Goal: Task Accomplishment & Management: Use online tool/utility

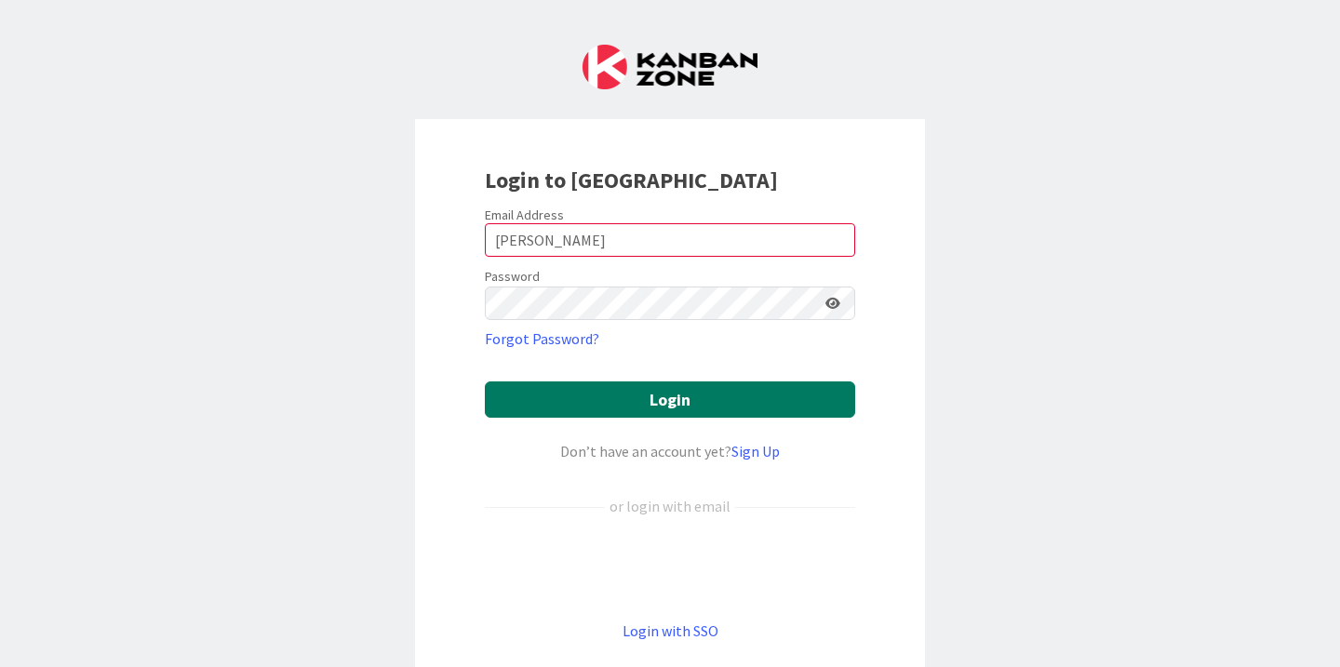
click at [612, 388] on button "Login" at bounding box center [670, 399] width 370 height 36
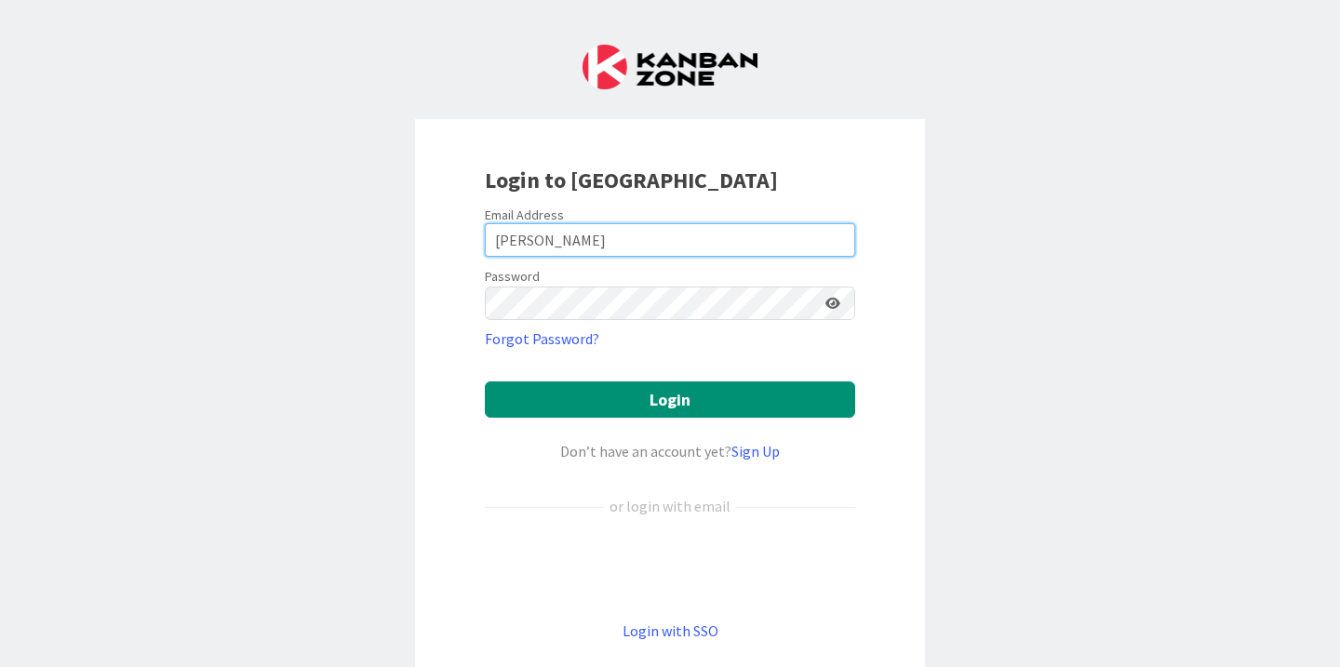
click at [558, 244] on input "[PERSON_NAME]" at bounding box center [670, 239] width 370 height 33
type input "[PERSON_NAME][EMAIL_ADDRESS][PERSON_NAME][DOMAIN_NAME]"
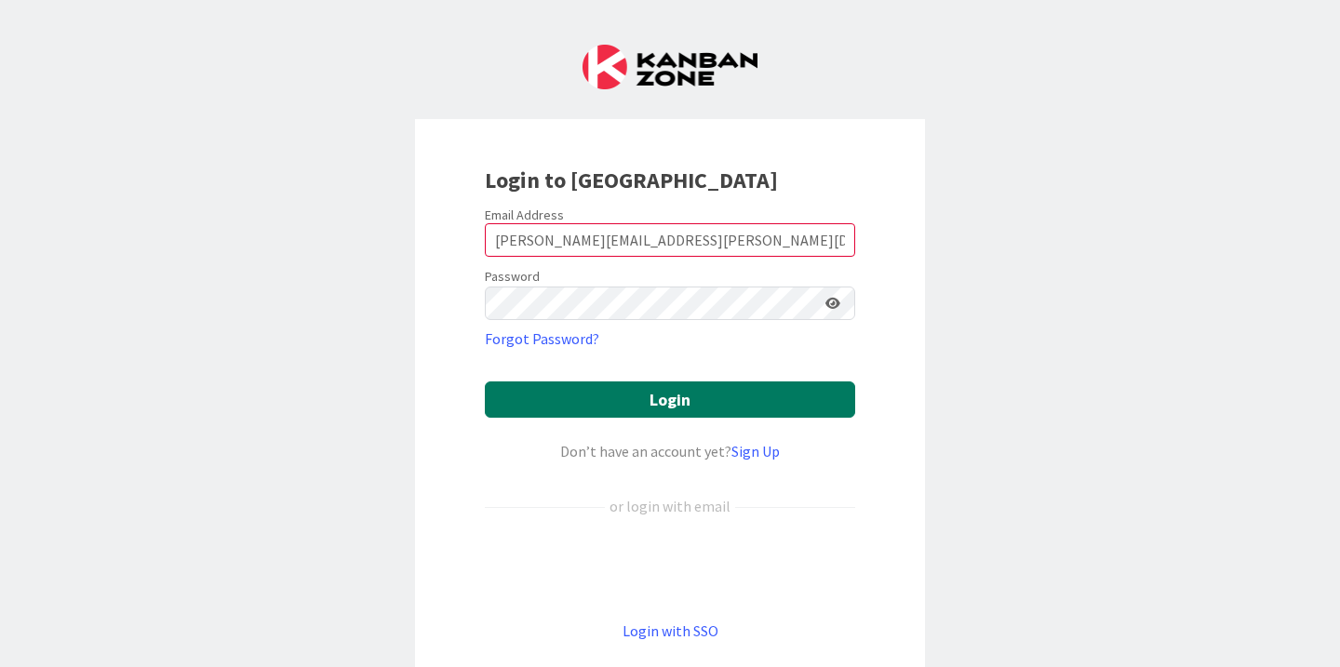
click at [627, 404] on button "Login" at bounding box center [670, 399] width 370 height 36
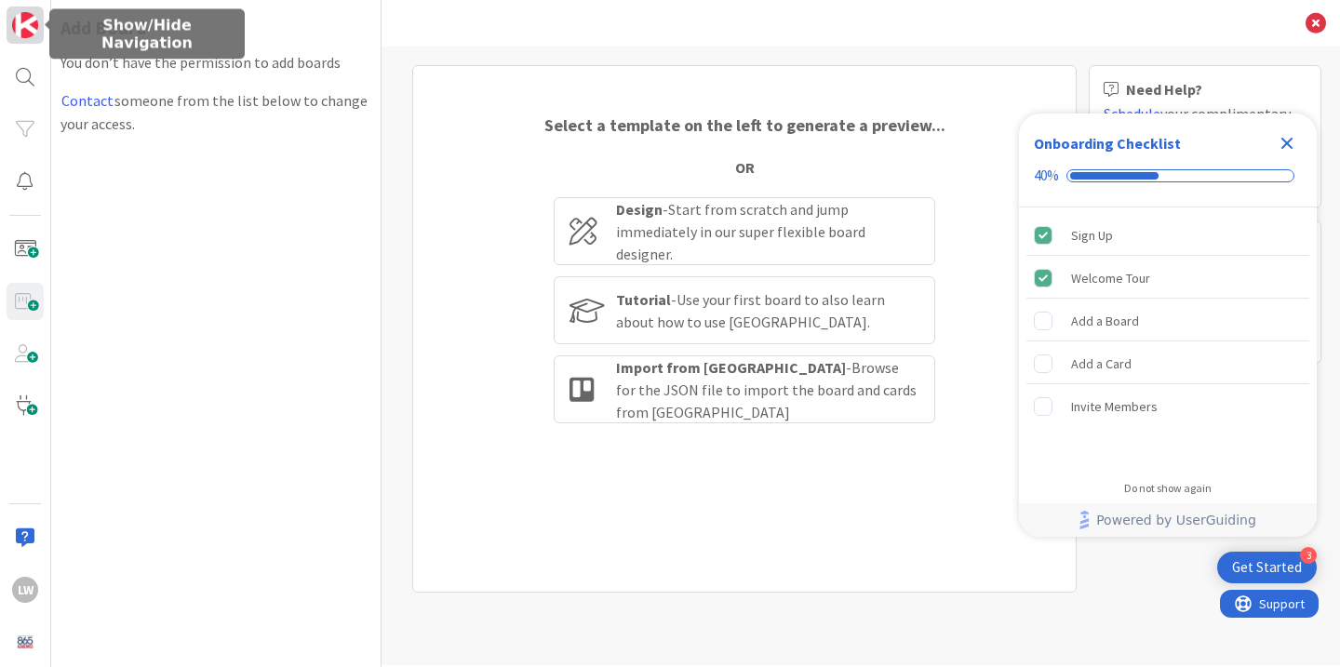
click at [22, 23] on img at bounding box center [25, 25] width 26 height 26
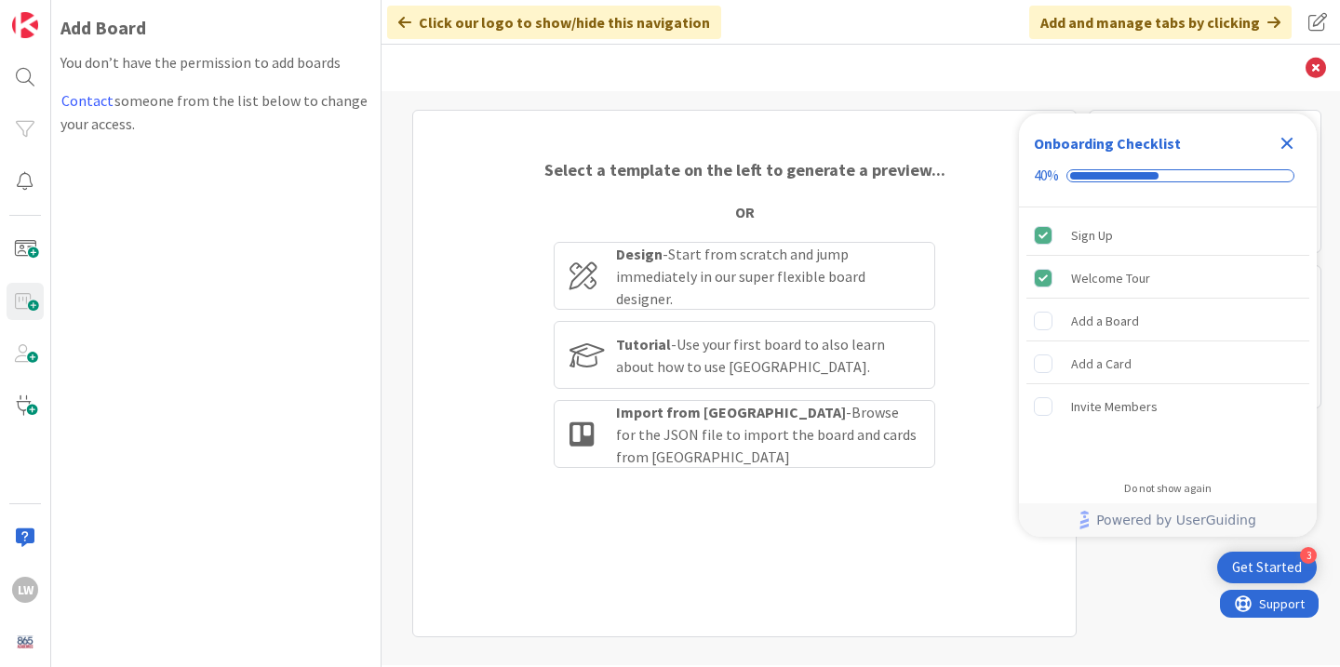
click at [568, 22] on div "Click our logo to show/hide this navigation" at bounding box center [554, 22] width 334 height 33
click at [1286, 140] on icon "Close Checklist" at bounding box center [1287, 143] width 22 height 22
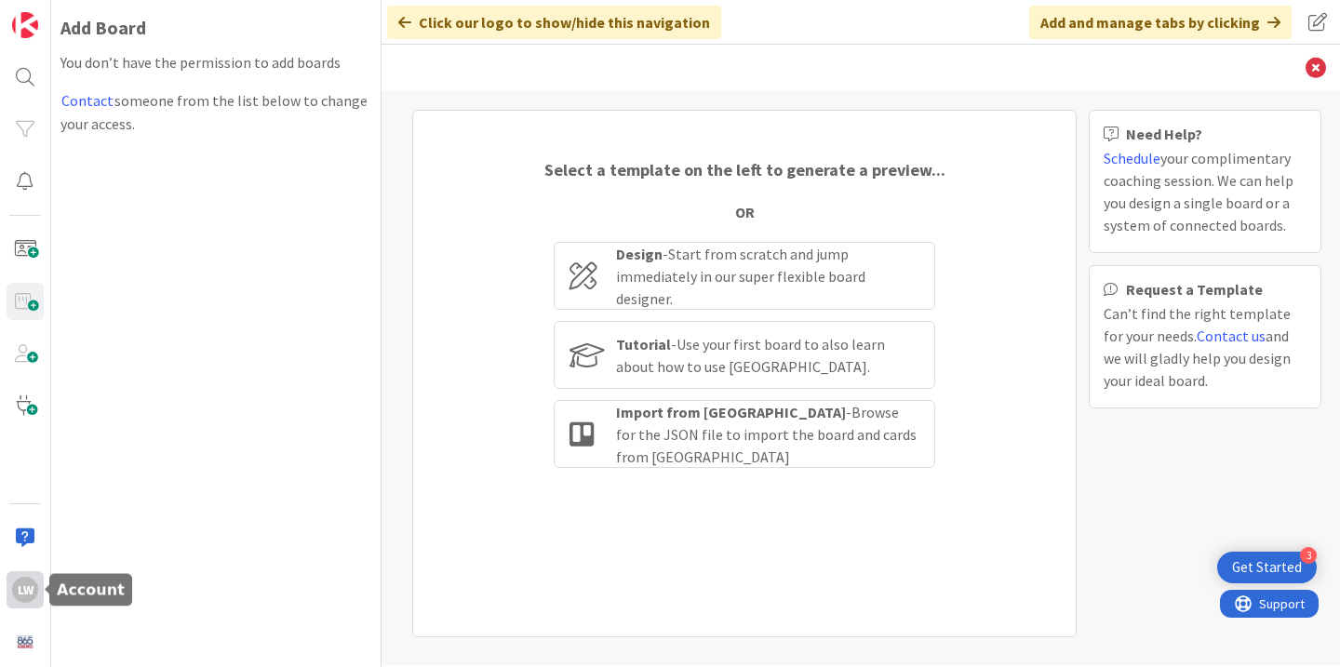
click at [31, 600] on div "LW" at bounding box center [25, 590] width 26 height 26
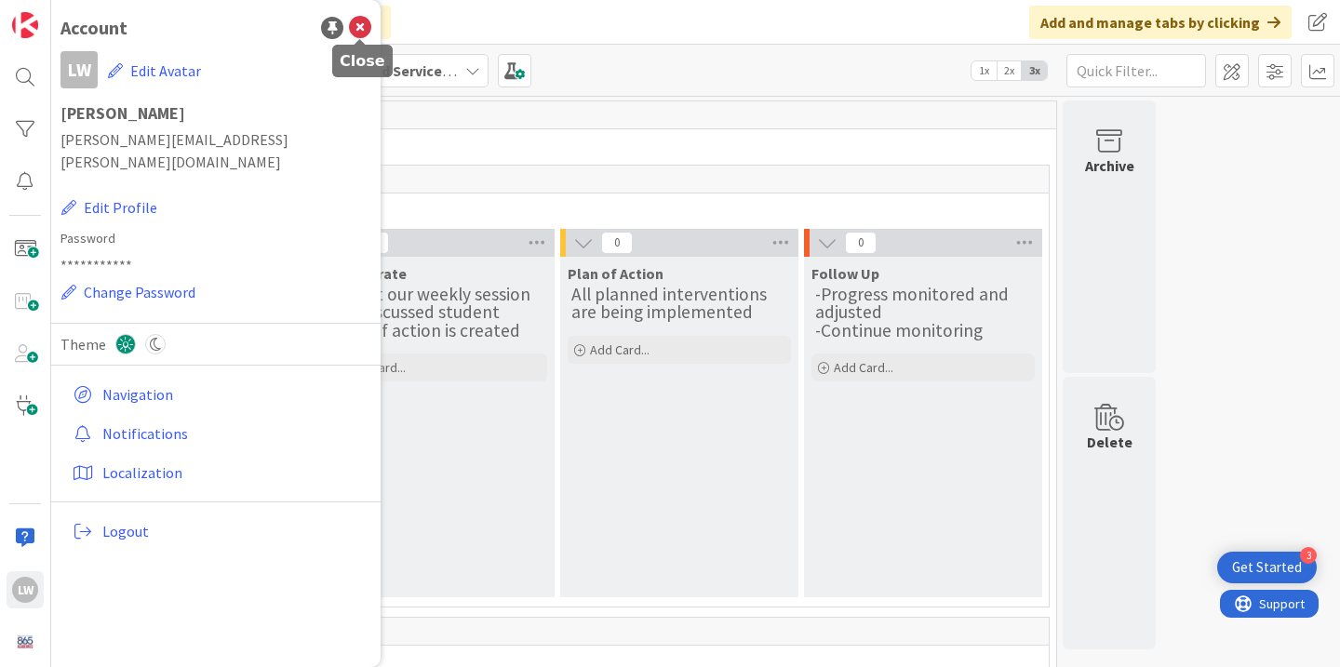
click at [364, 21] on icon at bounding box center [360, 28] width 22 height 22
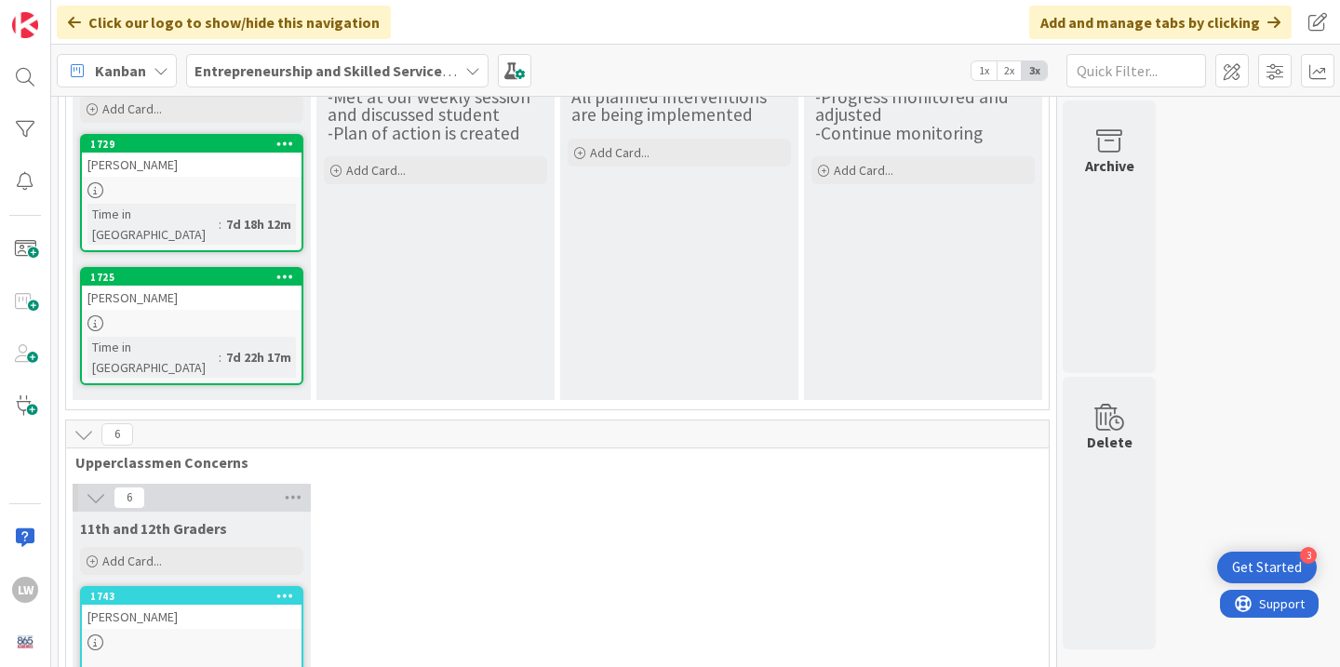
scroll to position [186, 0]
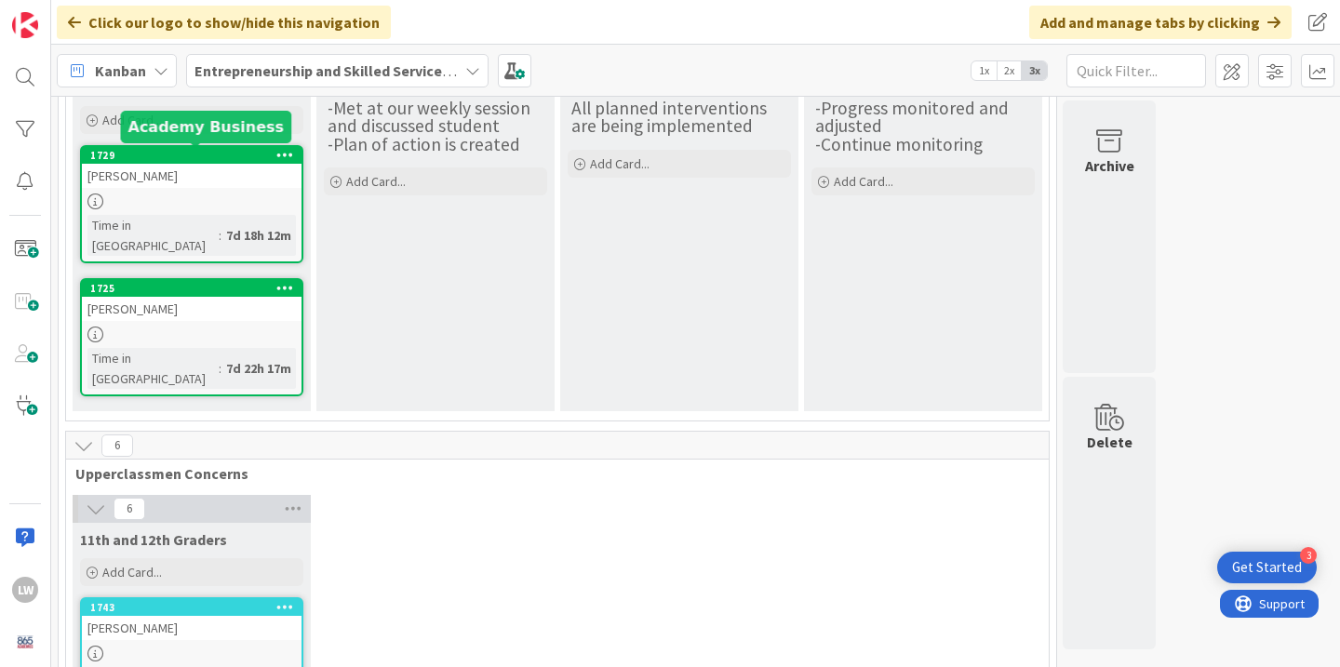
click at [244, 160] on div "1729" at bounding box center [195, 155] width 211 height 13
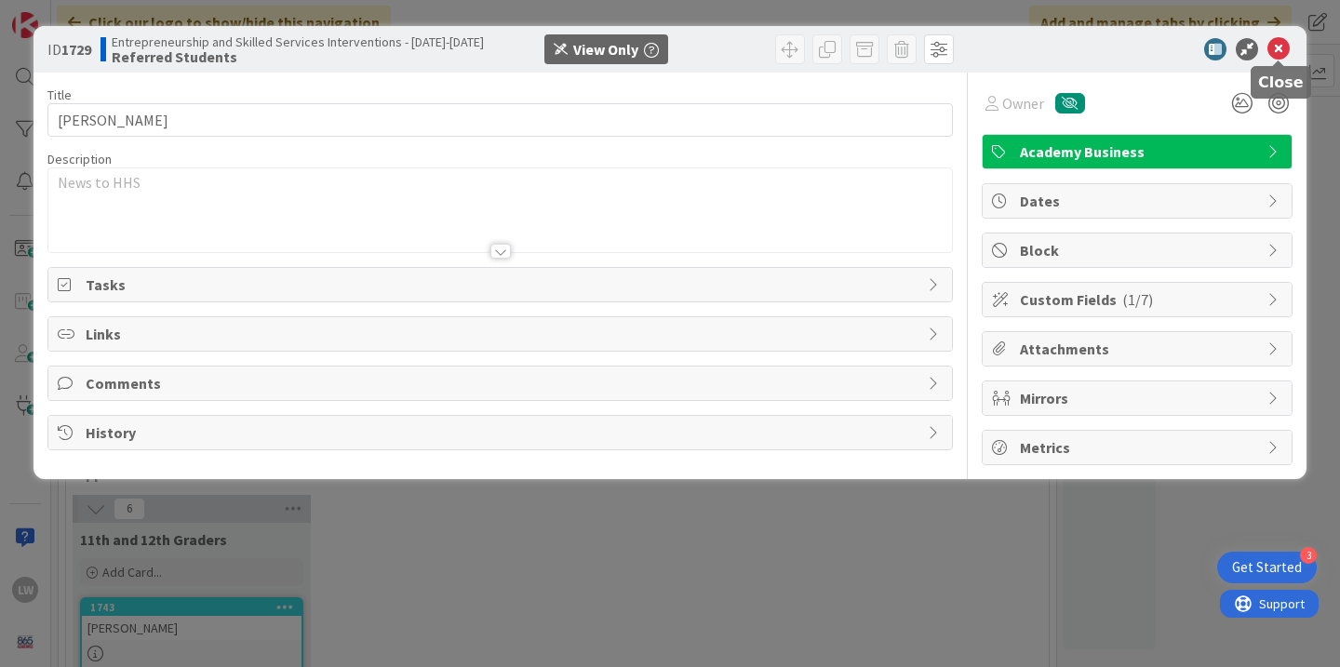
click at [1269, 47] on icon at bounding box center [1278, 49] width 22 height 22
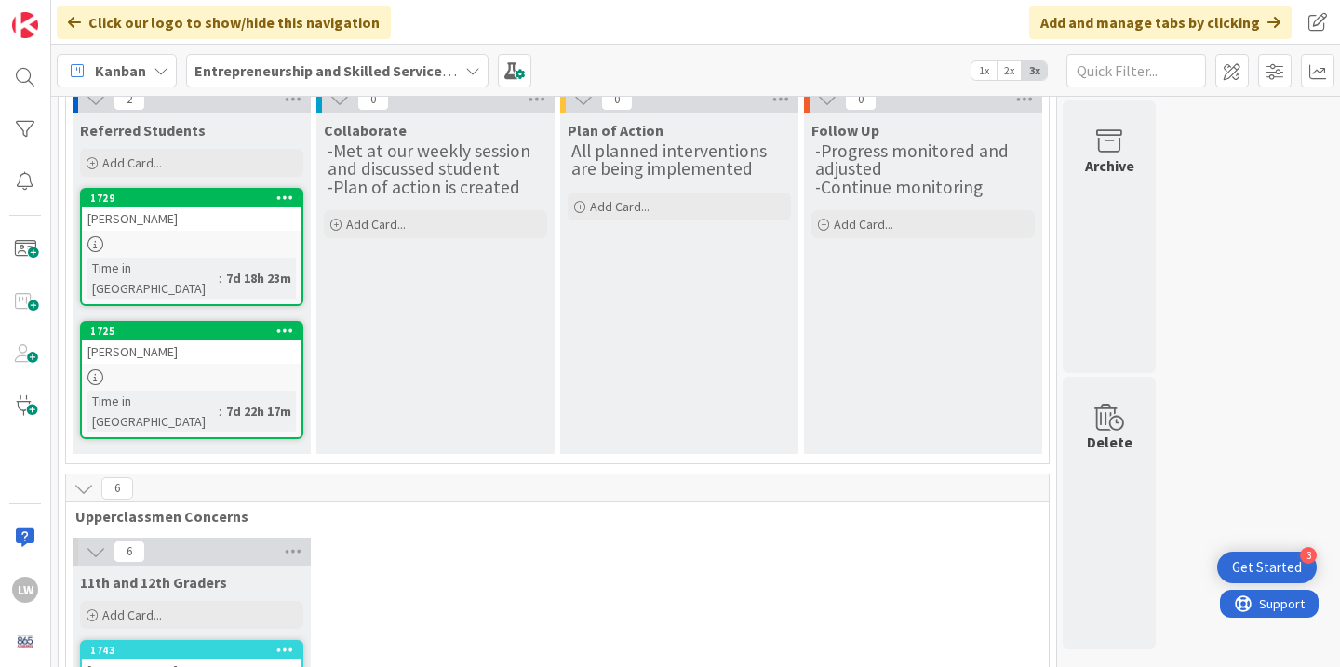
scroll to position [138, 0]
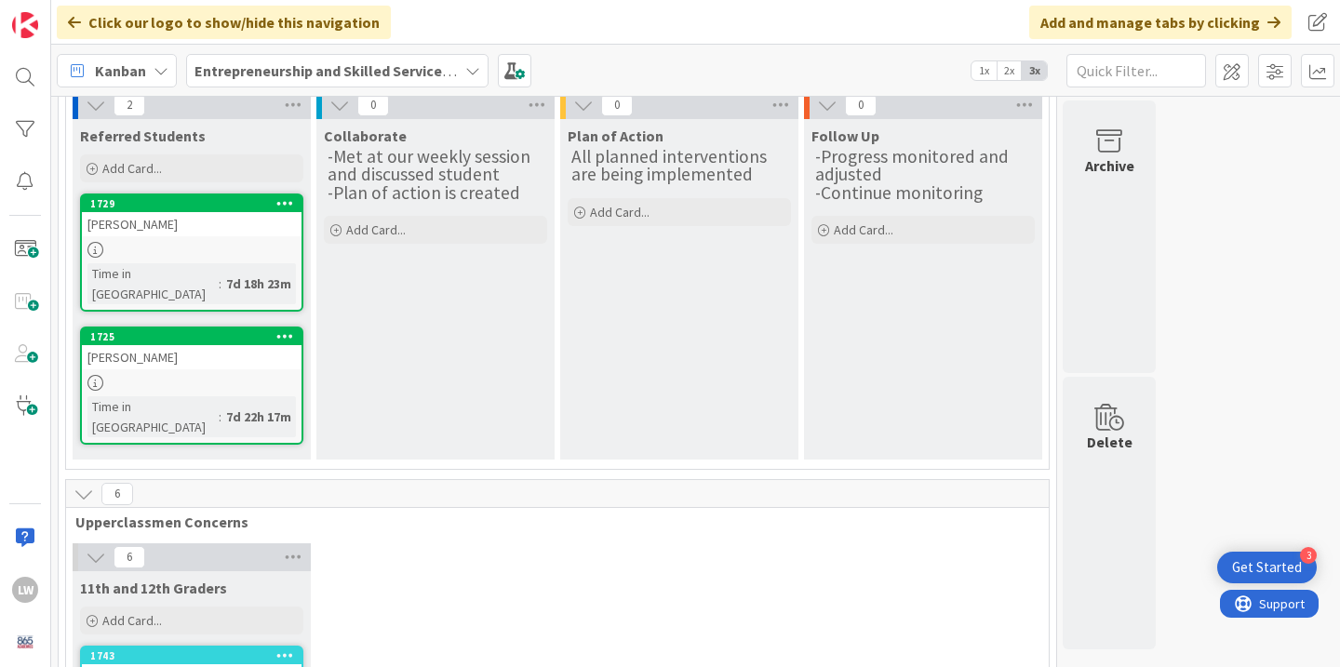
click at [181, 328] on div "1725" at bounding box center [192, 336] width 220 height 17
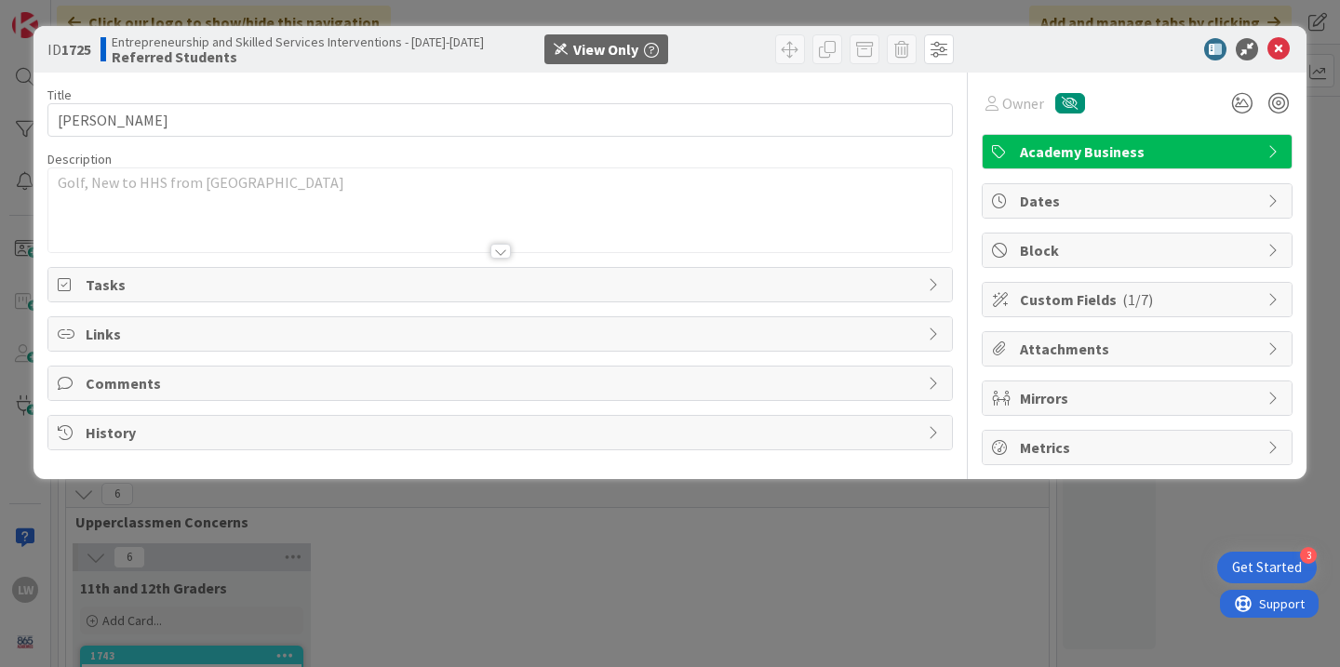
click at [231, 286] on span "Tasks" at bounding box center [502, 285] width 833 height 22
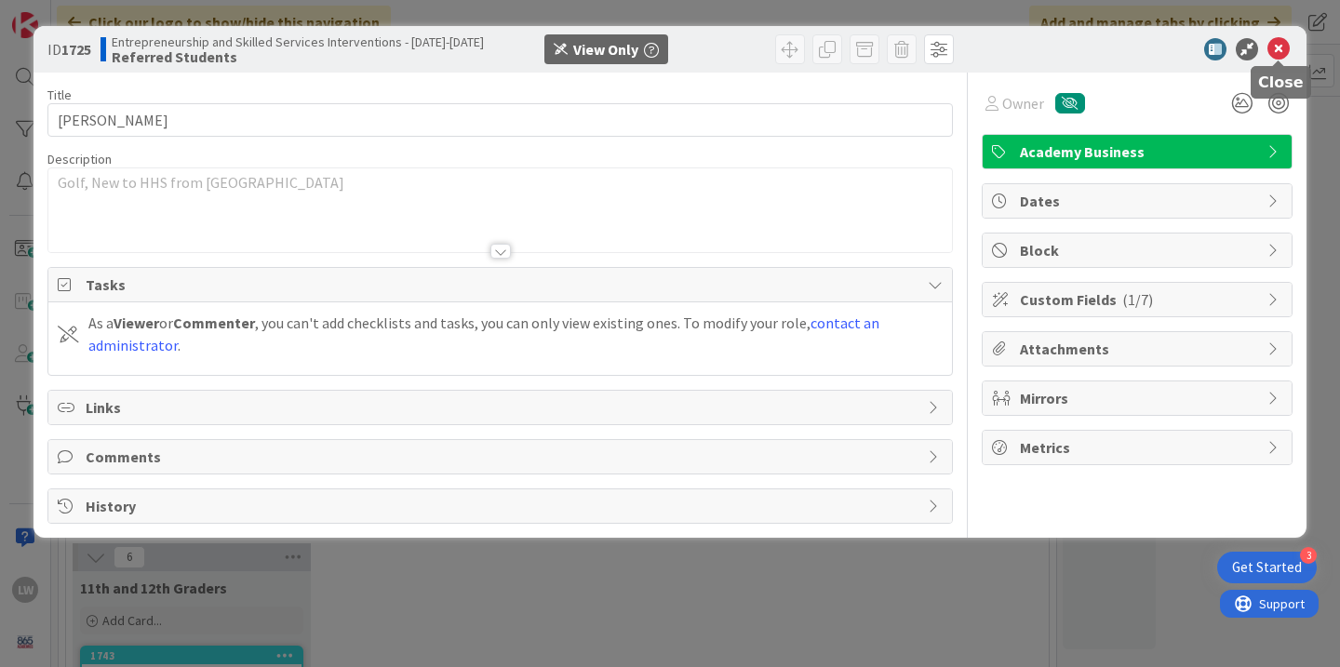
click at [1278, 53] on icon at bounding box center [1278, 49] width 22 height 22
